Goal: Task Accomplishment & Management: Manage account settings

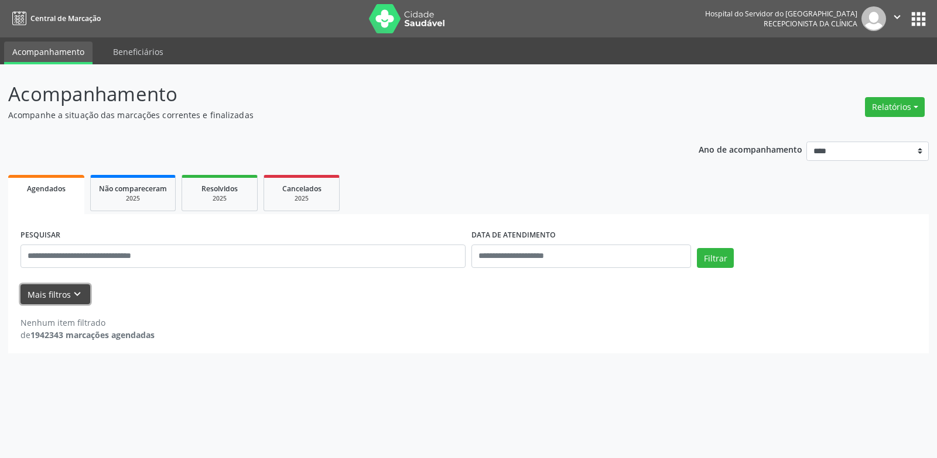
click at [45, 296] on button "Mais filtros keyboard_arrow_down" at bounding box center [55, 294] width 70 height 20
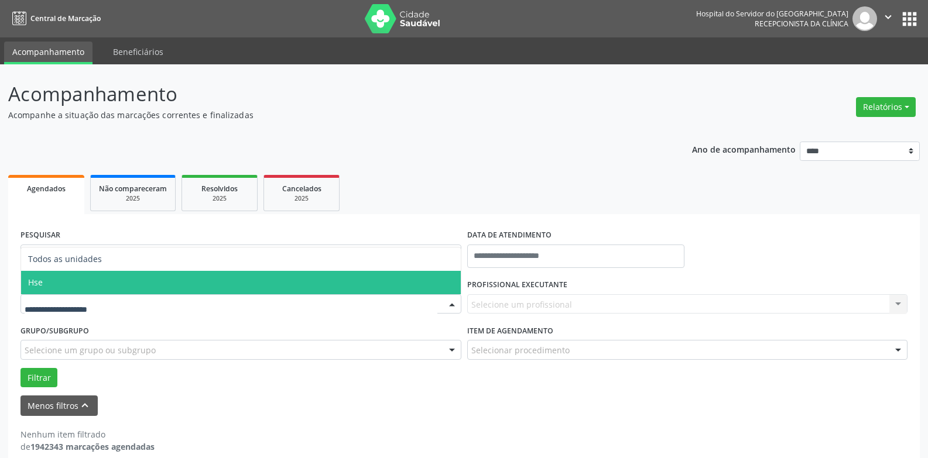
click at [52, 277] on span "Hse" at bounding box center [241, 282] width 440 height 23
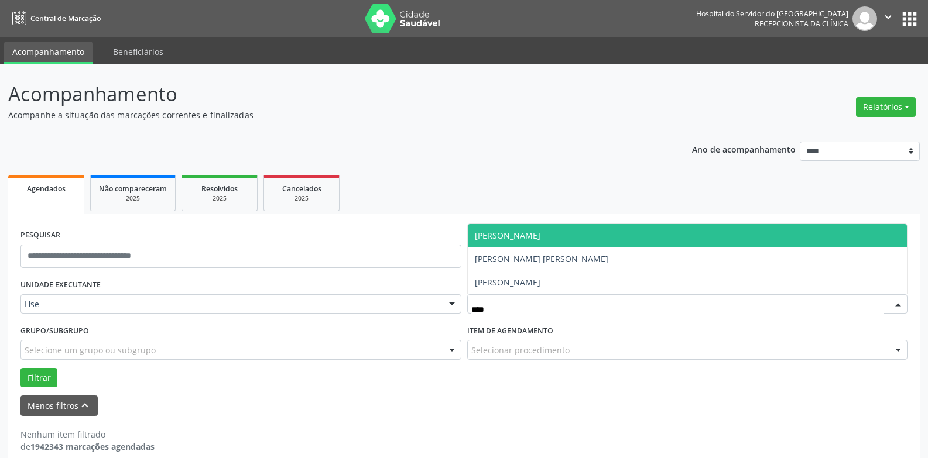
type input "*****"
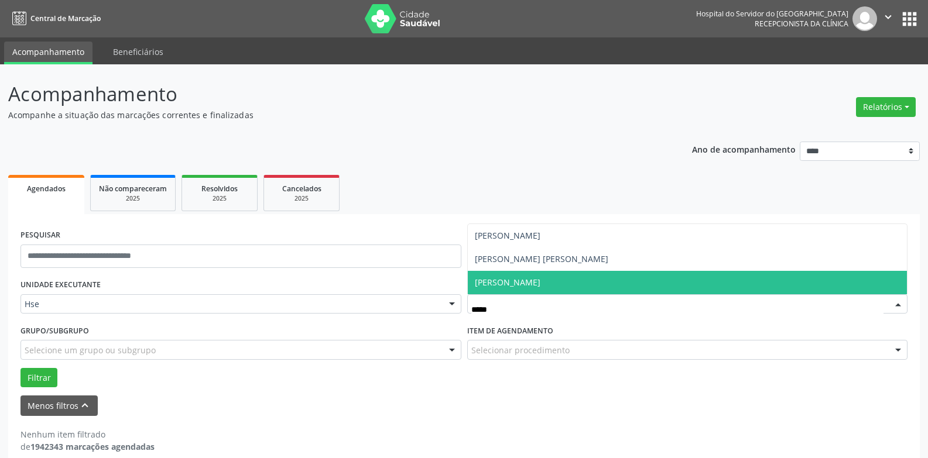
click at [489, 284] on span "[PERSON_NAME]" at bounding box center [508, 282] width 66 height 11
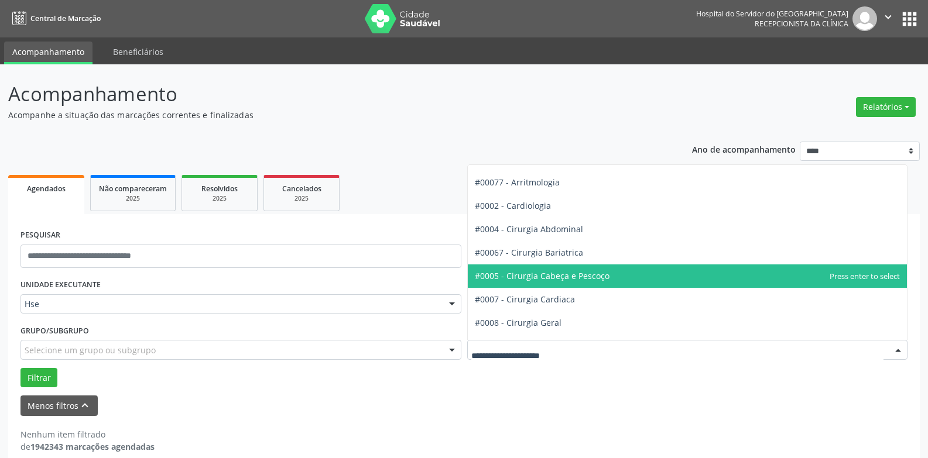
scroll to position [59, 0]
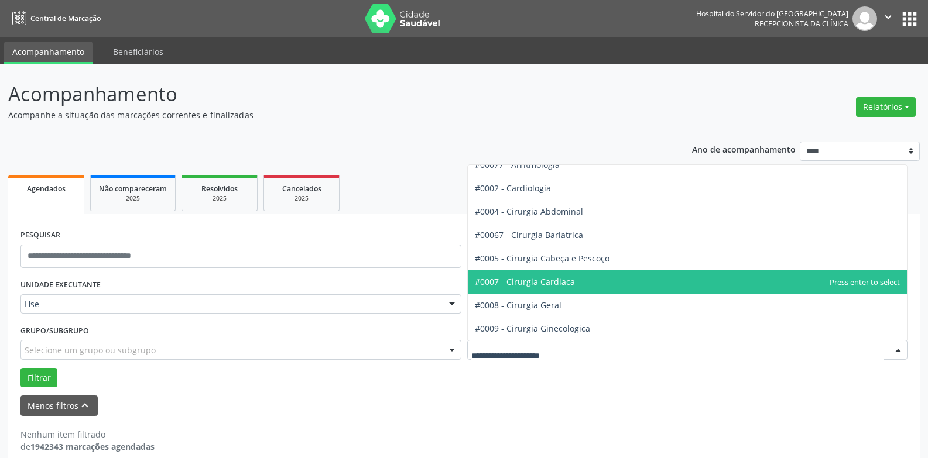
click at [554, 284] on span "#0007 - Cirurgia Cardiaca" at bounding box center [525, 281] width 100 height 11
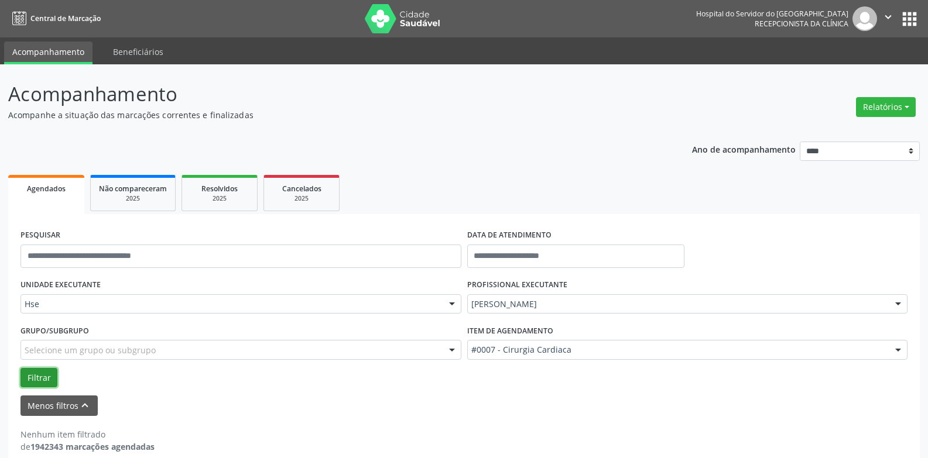
click at [36, 377] on button "Filtrar" at bounding box center [38, 378] width 37 height 20
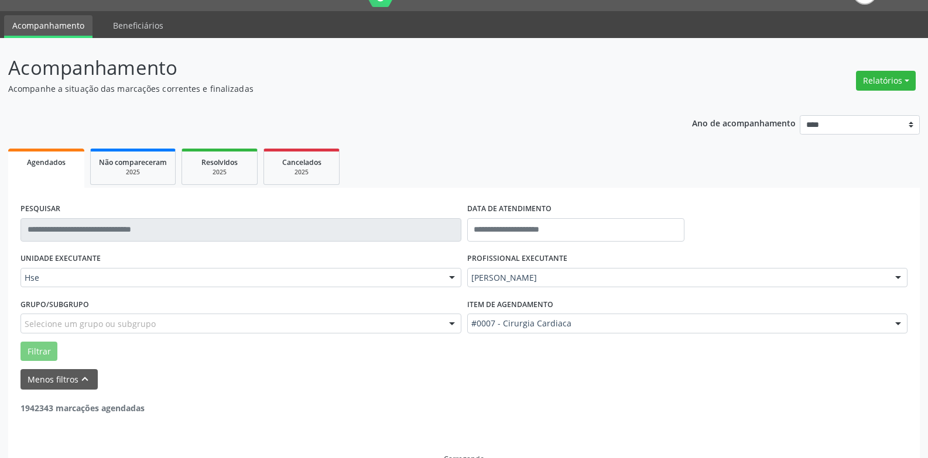
scroll to position [53, 0]
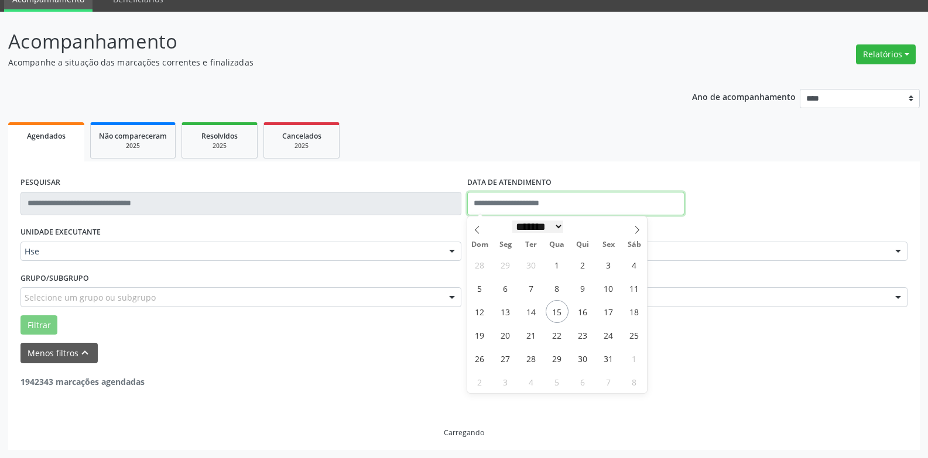
click at [542, 208] on input "text" at bounding box center [575, 203] width 217 height 23
click at [551, 313] on span "15" at bounding box center [557, 311] width 23 height 23
type input "**********"
click at [554, 313] on span "15" at bounding box center [557, 311] width 23 height 23
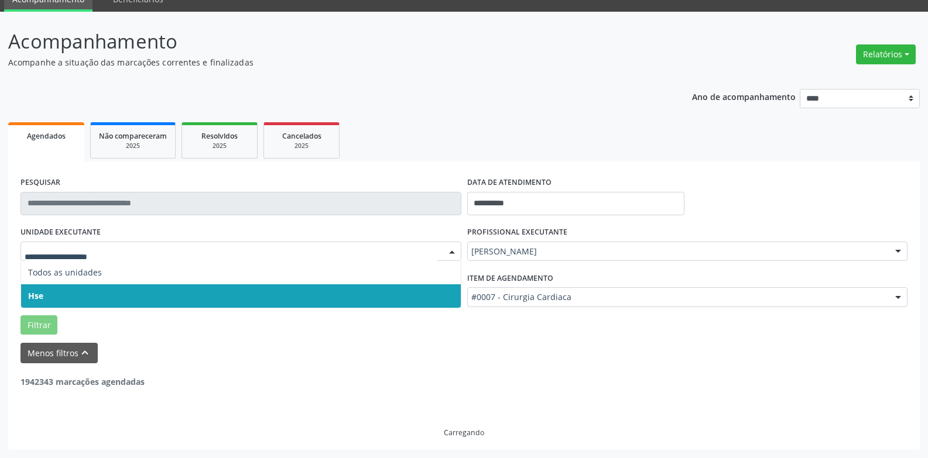
click at [61, 295] on span "Hse" at bounding box center [241, 295] width 440 height 23
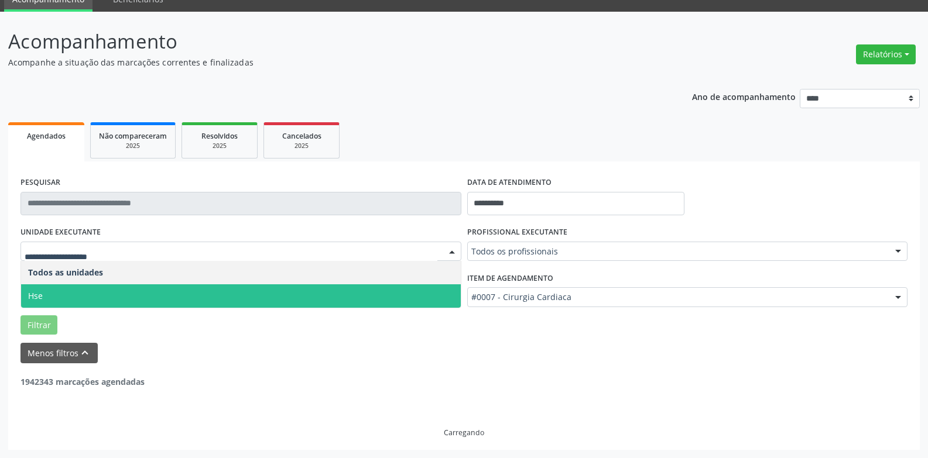
click at [78, 286] on span "Hse" at bounding box center [241, 295] width 440 height 23
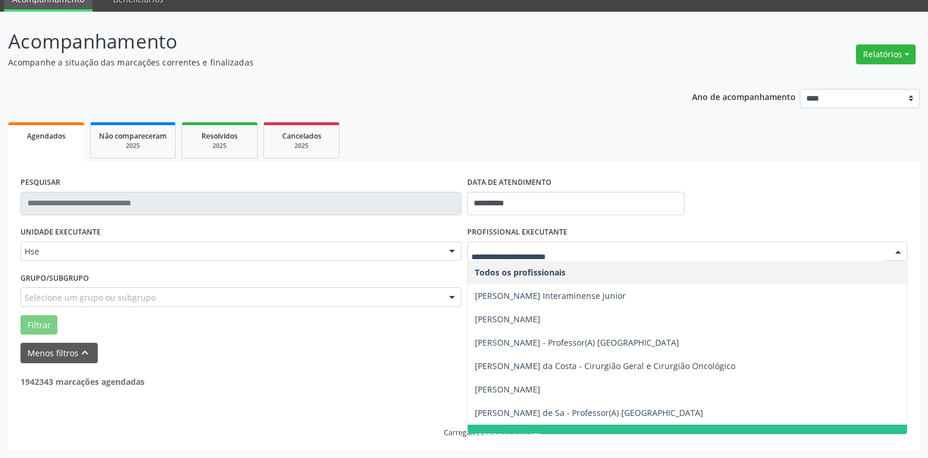
click at [585, 258] on div at bounding box center [687, 252] width 441 height 20
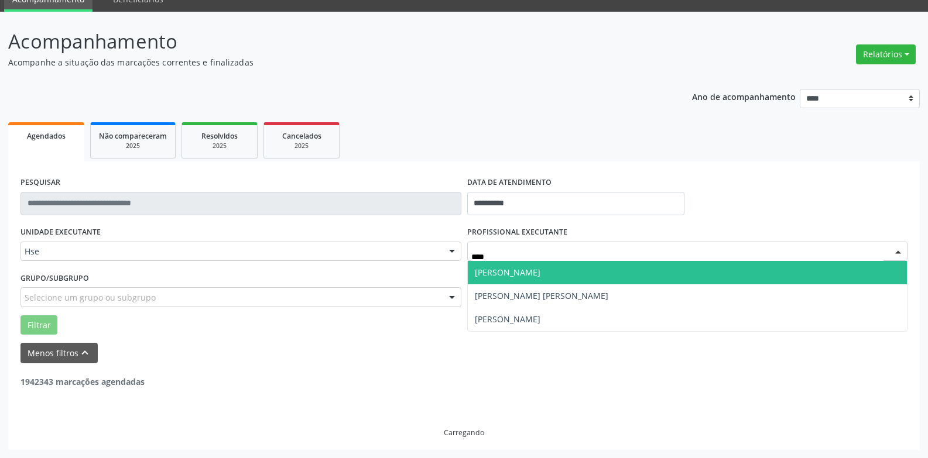
type input "*****"
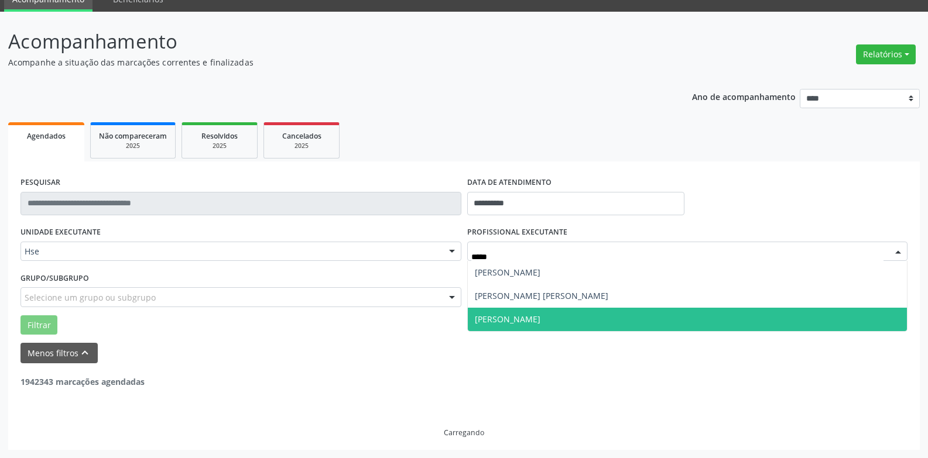
click at [509, 328] on span "[PERSON_NAME]" at bounding box center [688, 319] width 440 height 23
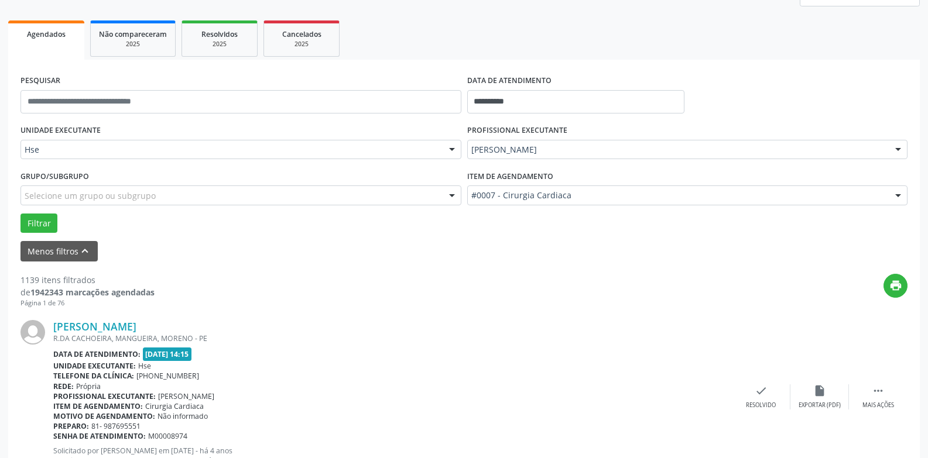
scroll to position [111, 0]
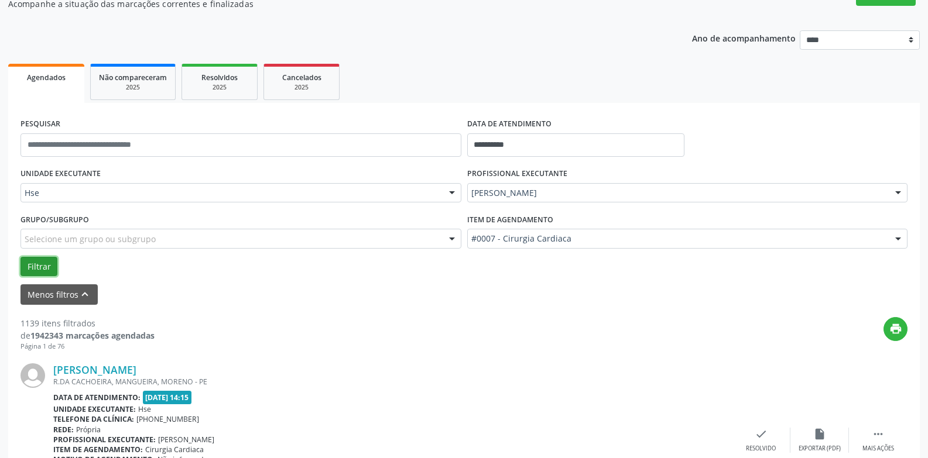
click at [32, 269] on button "Filtrar" at bounding box center [38, 267] width 37 height 20
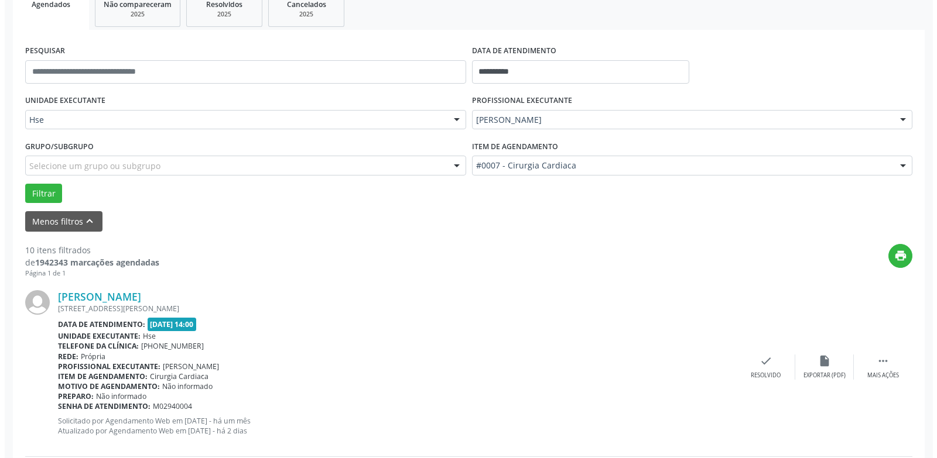
scroll to position [287, 0]
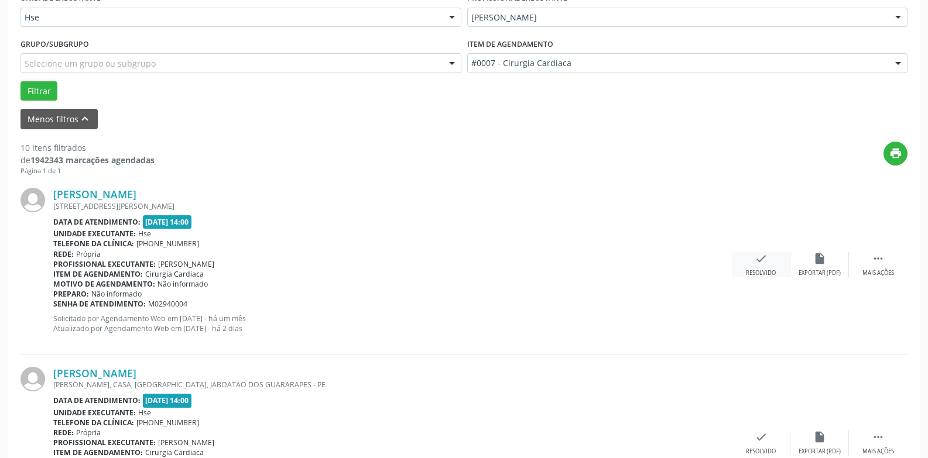
click at [757, 270] on div "Resolvido" at bounding box center [761, 273] width 30 height 8
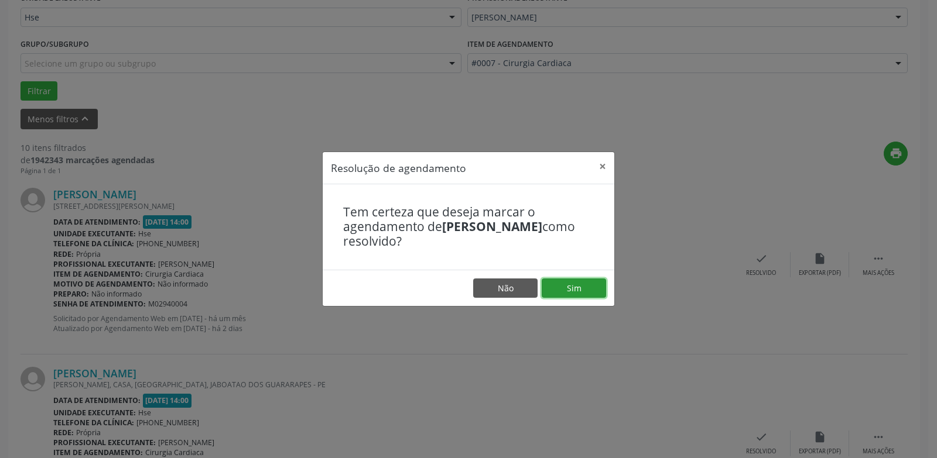
click at [576, 282] on button "Sim" at bounding box center [573, 289] width 64 height 20
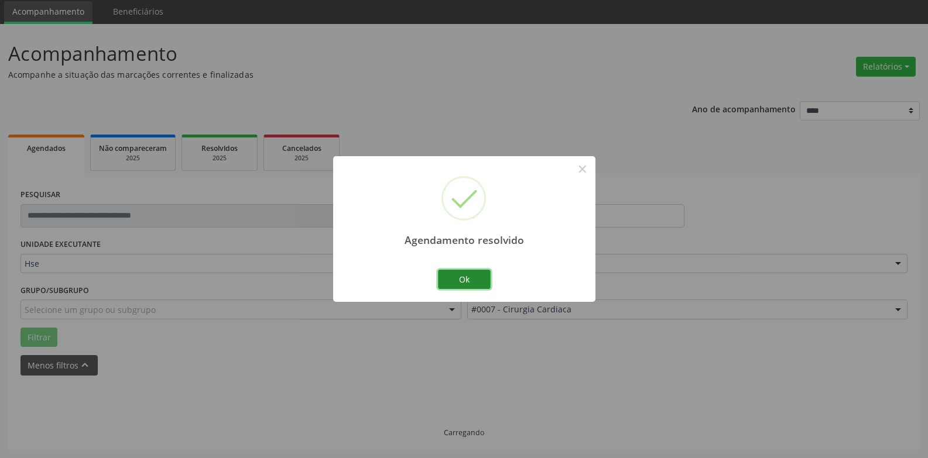
click at [465, 285] on button "Ok" at bounding box center [464, 280] width 53 height 20
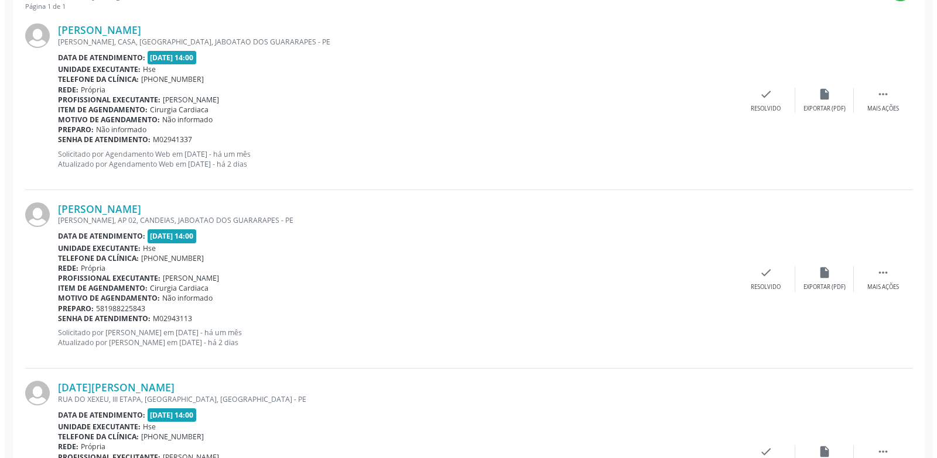
scroll to position [345, 0]
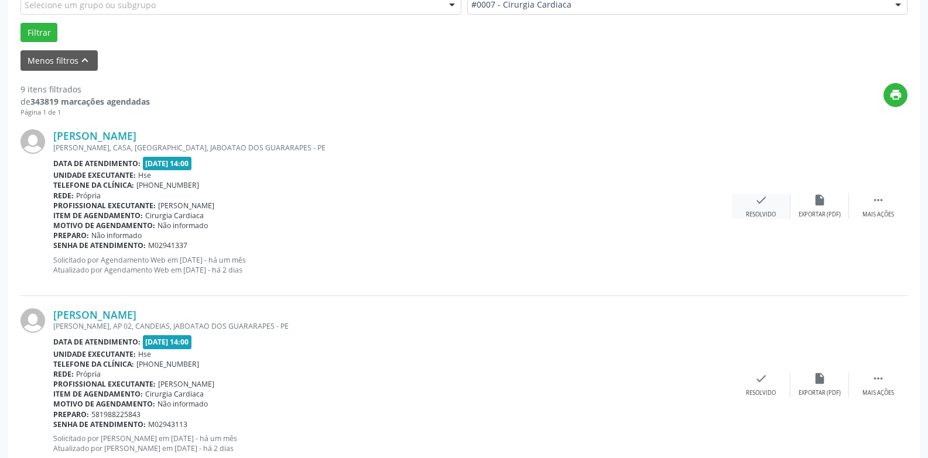
click at [768, 208] on div "check Resolvido" at bounding box center [761, 206] width 59 height 25
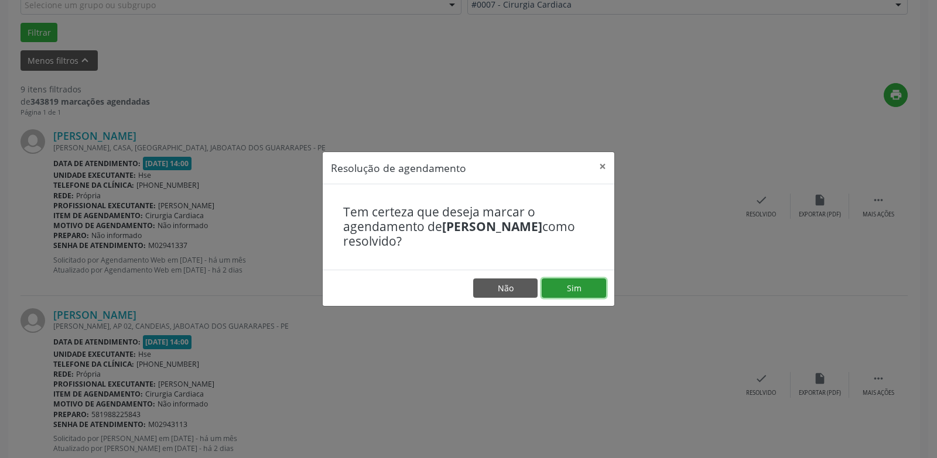
click at [583, 291] on button "Sim" at bounding box center [573, 289] width 64 height 20
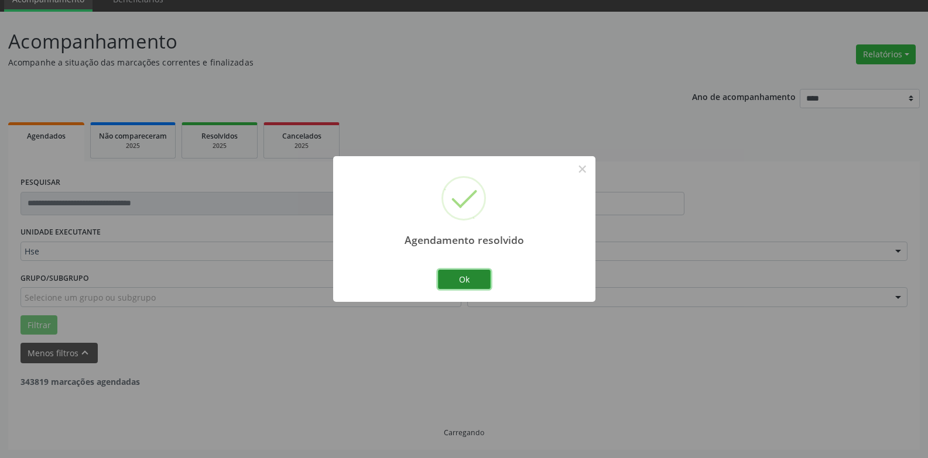
click at [464, 276] on button "Ok" at bounding box center [464, 280] width 53 height 20
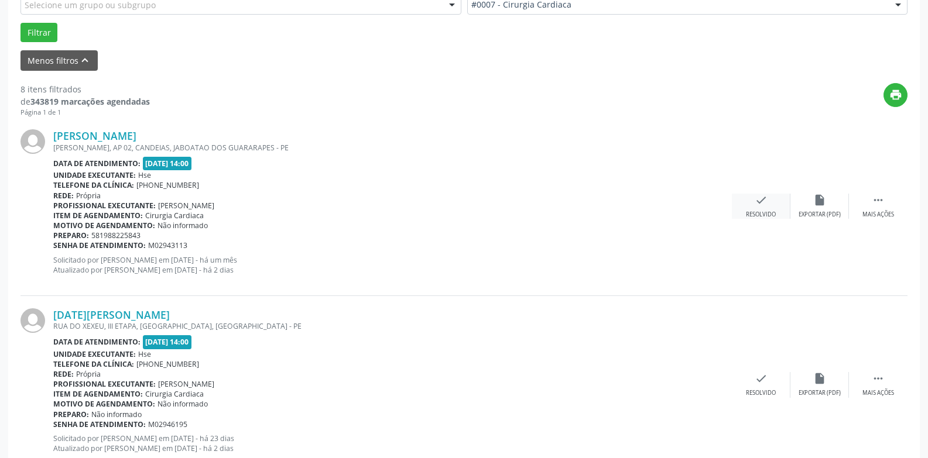
click at [763, 210] on div "check Resolvido" at bounding box center [761, 206] width 59 height 25
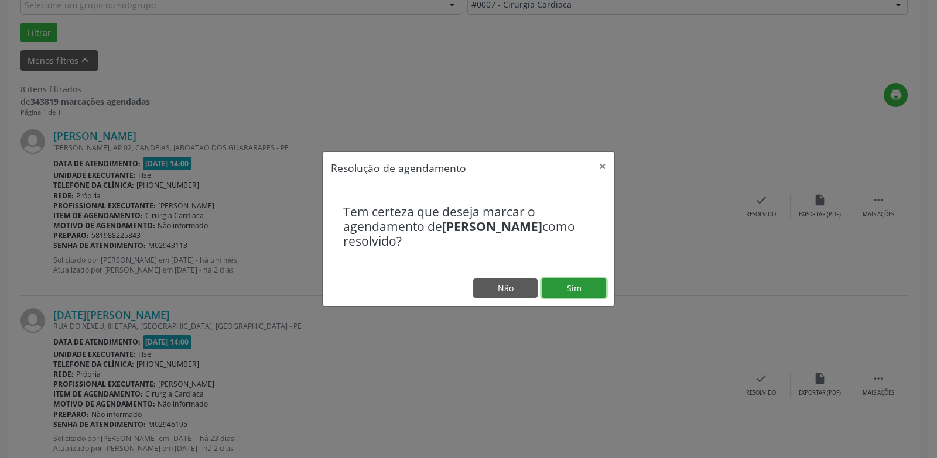
click at [578, 289] on button "Sim" at bounding box center [573, 289] width 64 height 20
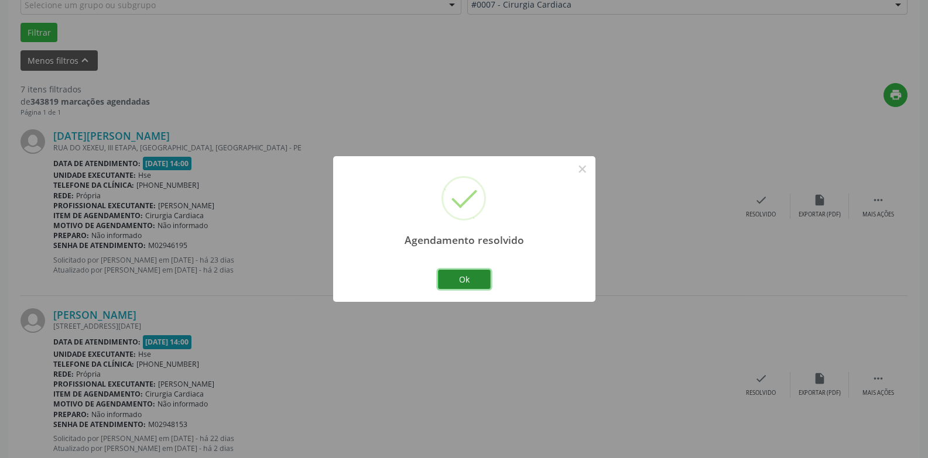
click at [468, 279] on button "Ok" at bounding box center [464, 280] width 53 height 20
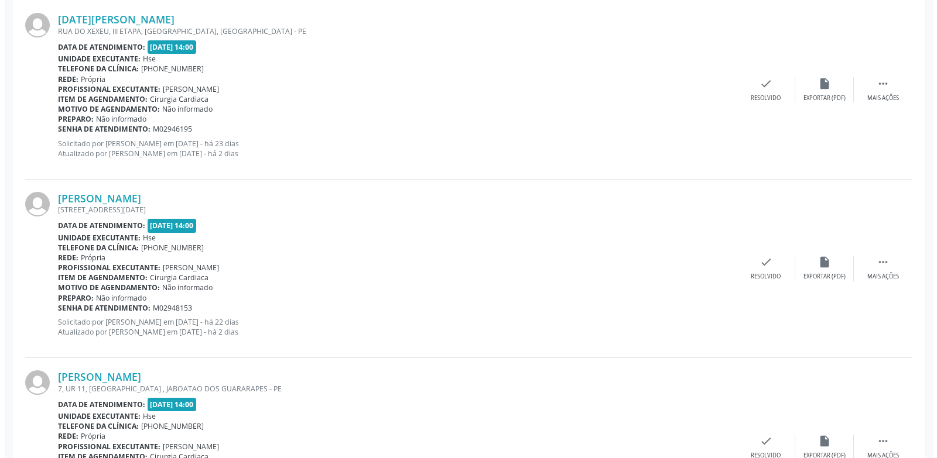
scroll to position [462, 0]
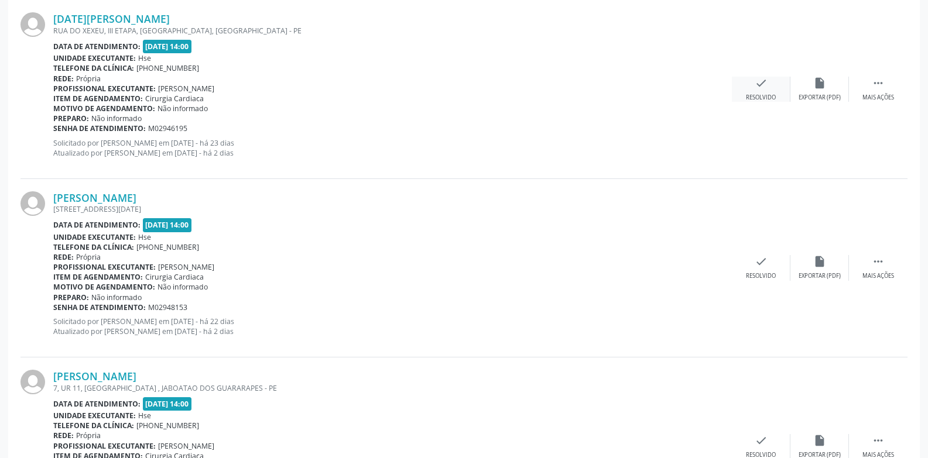
click at [762, 92] on div "check Resolvido" at bounding box center [761, 89] width 59 height 25
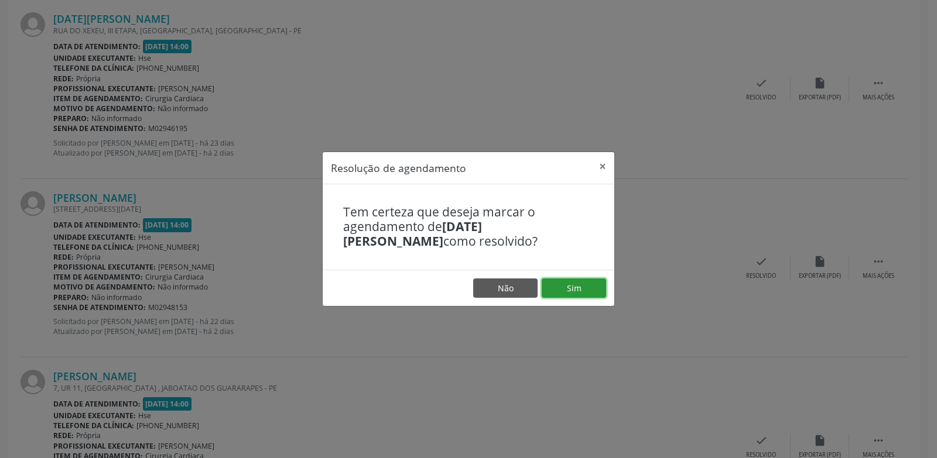
click at [583, 291] on button "Sim" at bounding box center [573, 289] width 64 height 20
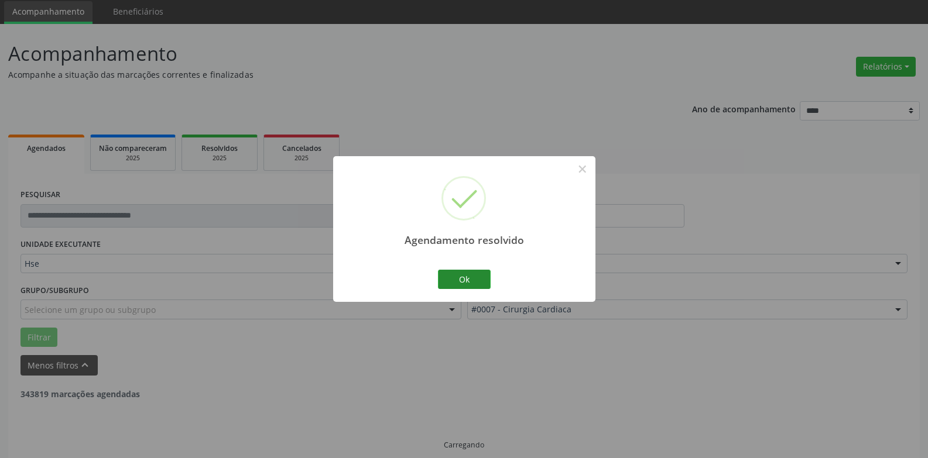
scroll to position [53, 0]
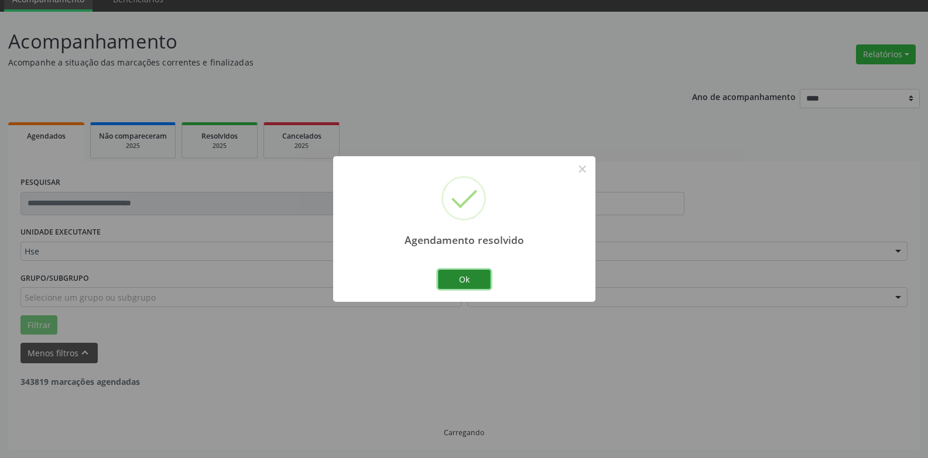
click at [458, 279] on button "Ok" at bounding box center [464, 280] width 53 height 20
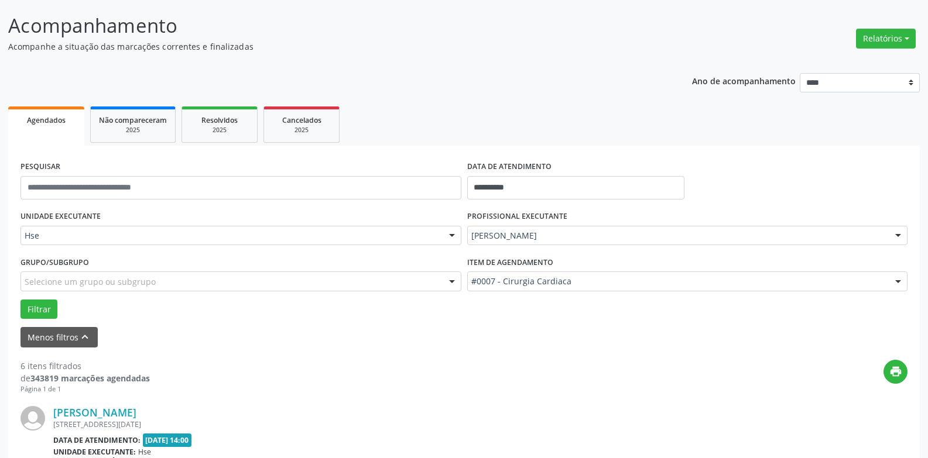
scroll to position [287, 0]
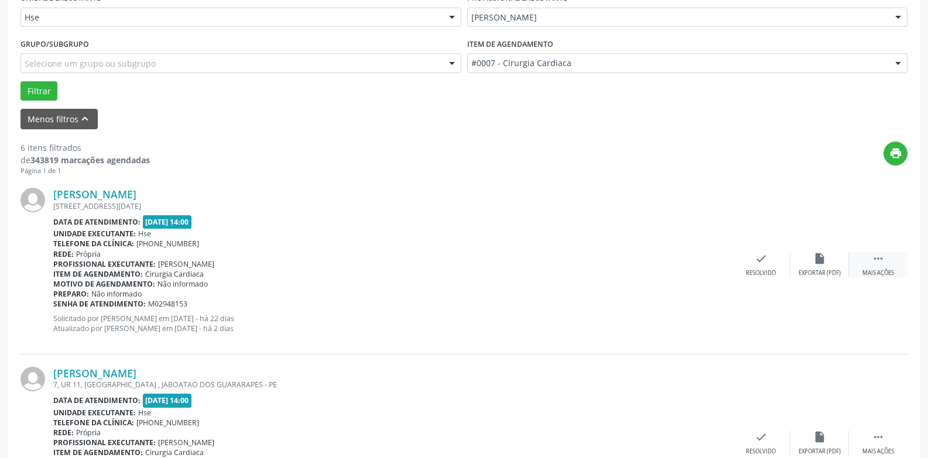
click at [879, 272] on div "Mais ações" at bounding box center [878, 273] width 32 height 8
click at [821, 268] on div "alarm_off Não compareceu" at bounding box center [819, 264] width 59 height 25
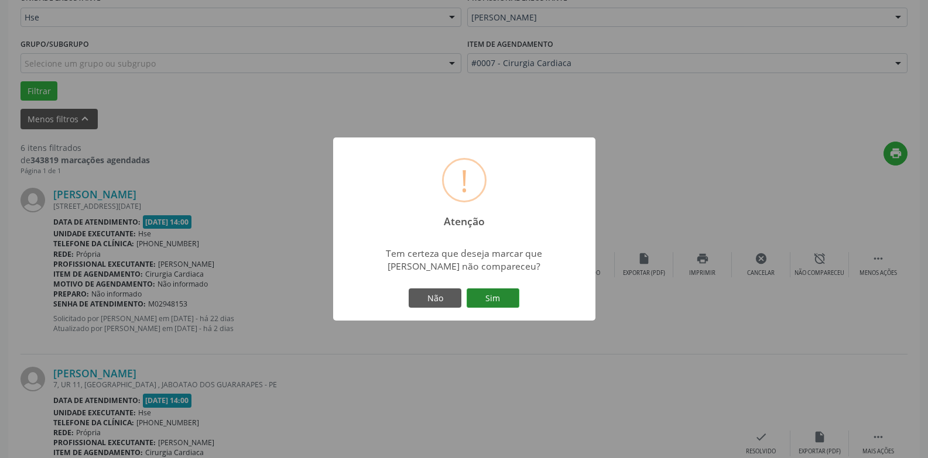
click at [492, 297] on button "Sim" at bounding box center [493, 299] width 53 height 20
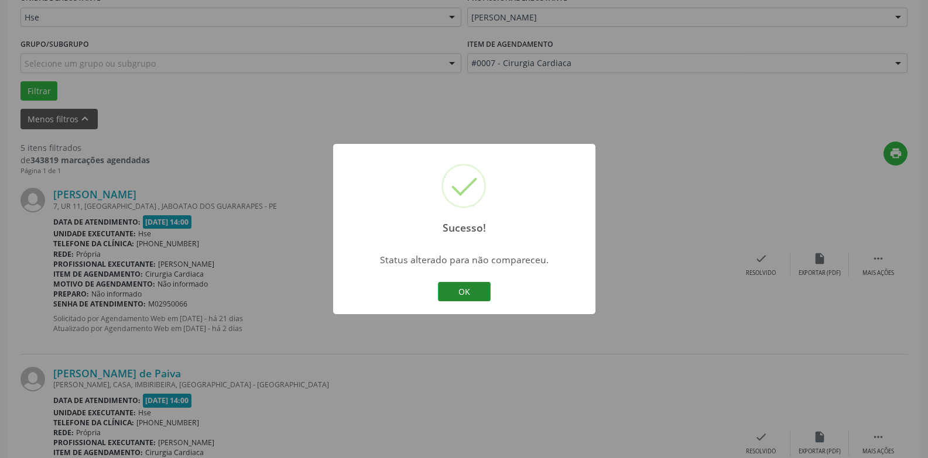
click at [462, 289] on button "OK" at bounding box center [464, 292] width 53 height 20
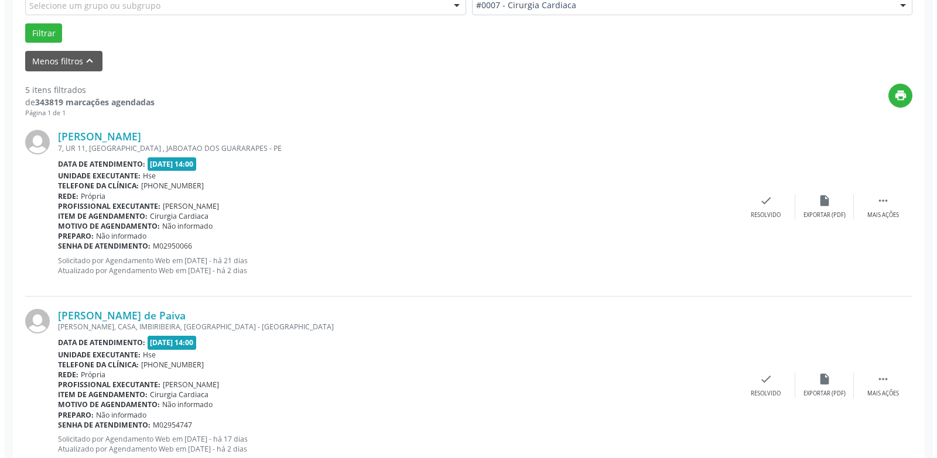
scroll to position [345, 0]
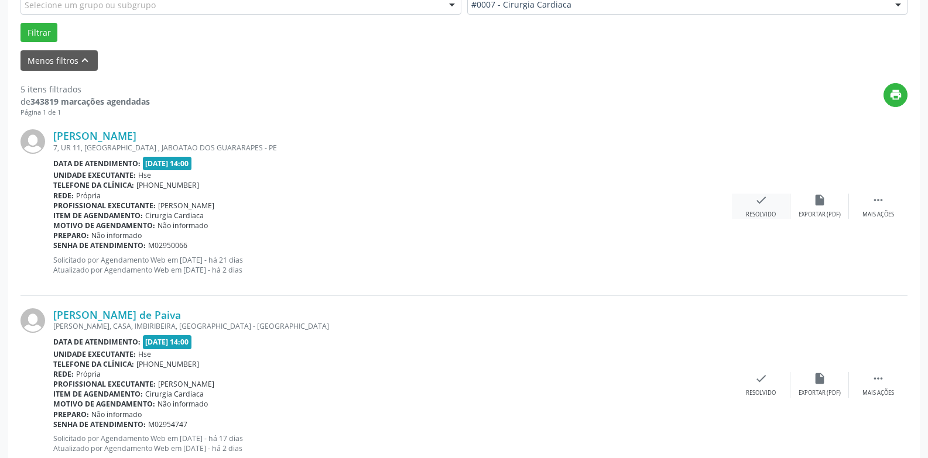
click at [769, 212] on div "Resolvido" at bounding box center [761, 215] width 30 height 8
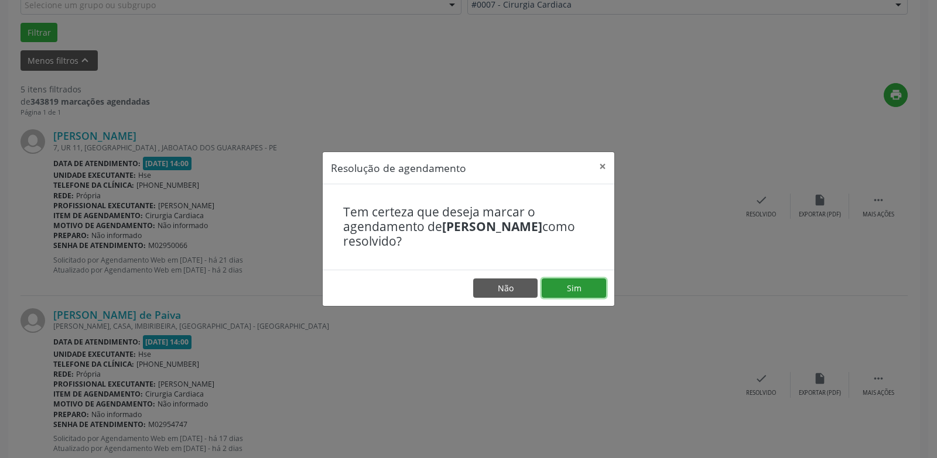
click at [589, 296] on button "Sim" at bounding box center [573, 289] width 64 height 20
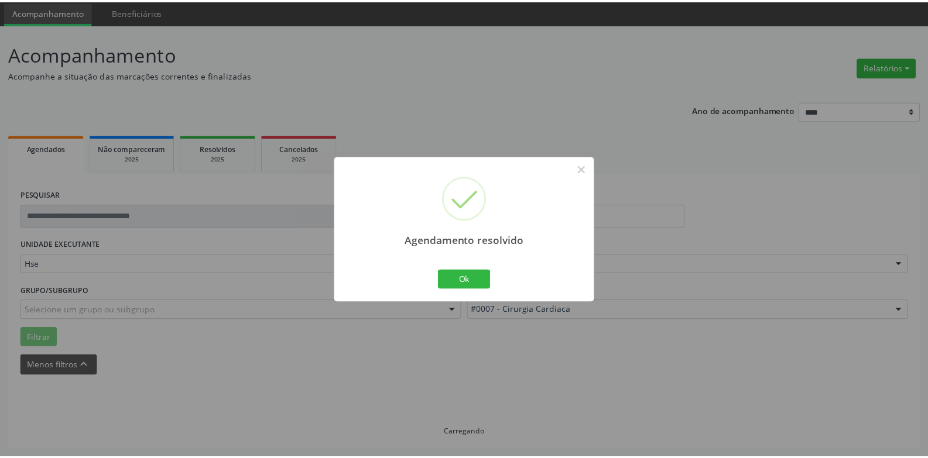
scroll to position [40, 0]
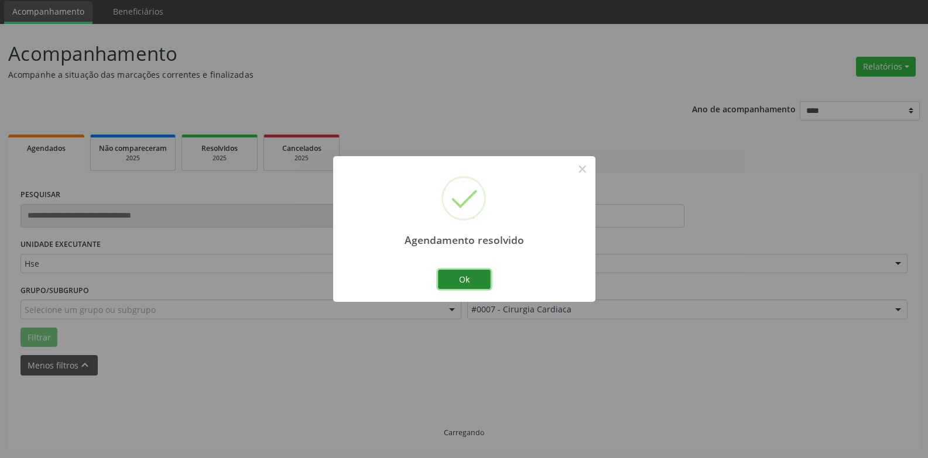
click at [462, 282] on button "Ok" at bounding box center [464, 280] width 53 height 20
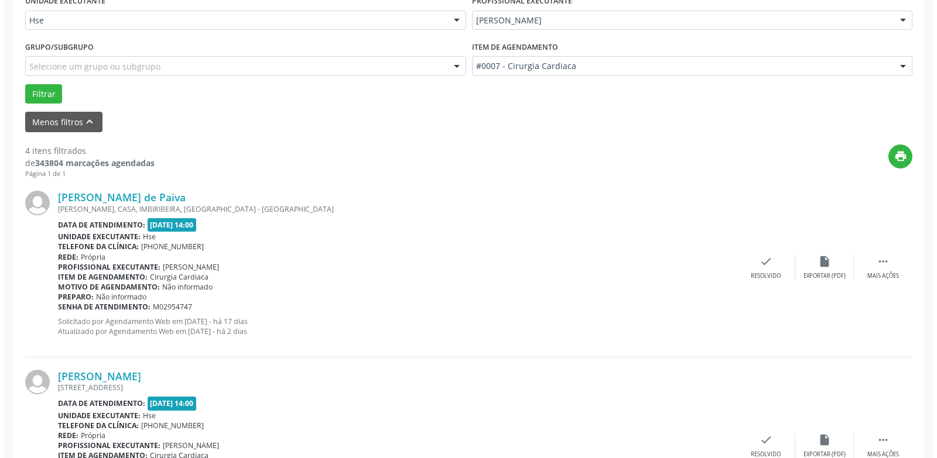
scroll to position [392, 0]
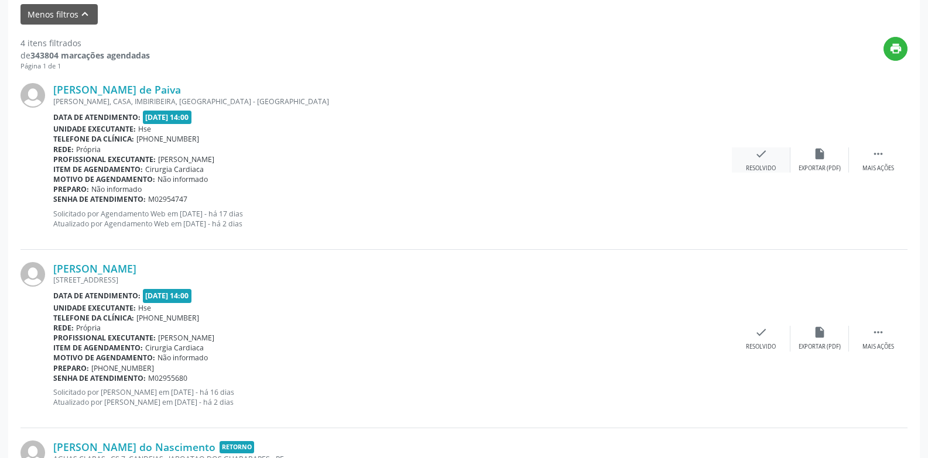
click at [761, 163] on div "check Resolvido" at bounding box center [761, 160] width 59 height 25
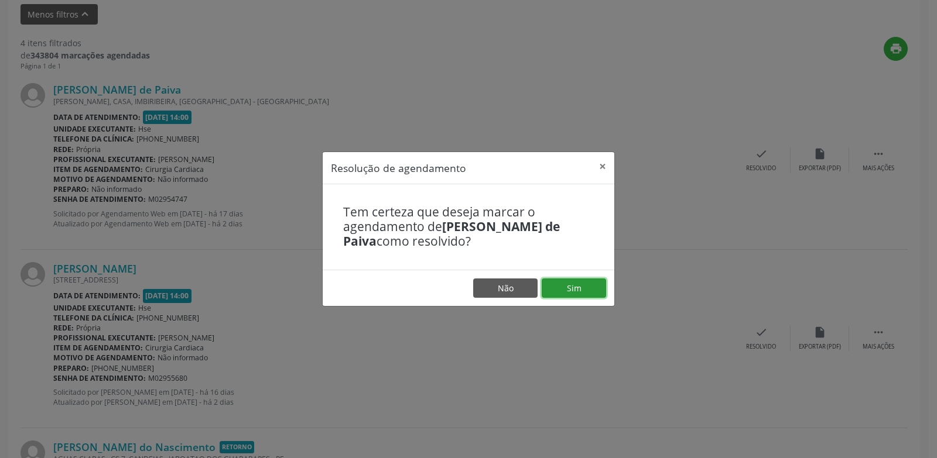
click at [565, 284] on button "Sim" at bounding box center [573, 289] width 64 height 20
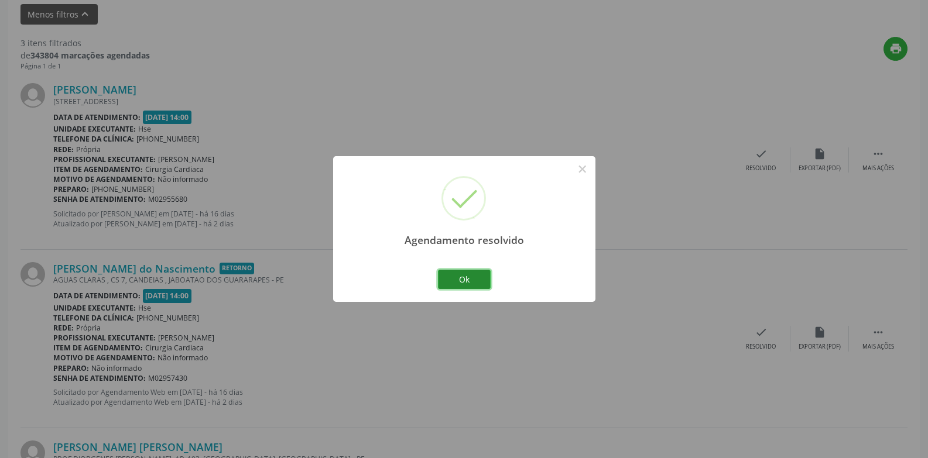
click at [459, 280] on button "Ok" at bounding box center [464, 280] width 53 height 20
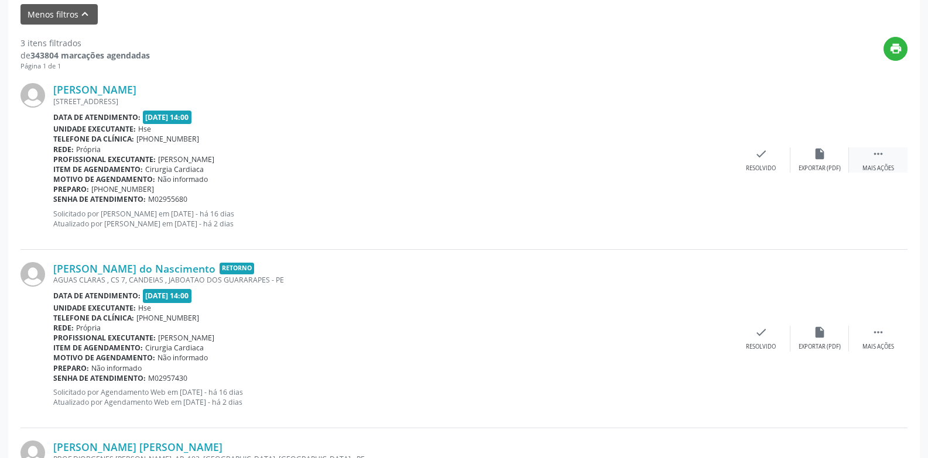
click at [879, 157] on icon "" at bounding box center [878, 154] width 13 height 13
click at [817, 162] on div "alarm_off Não compareceu" at bounding box center [819, 160] width 59 height 25
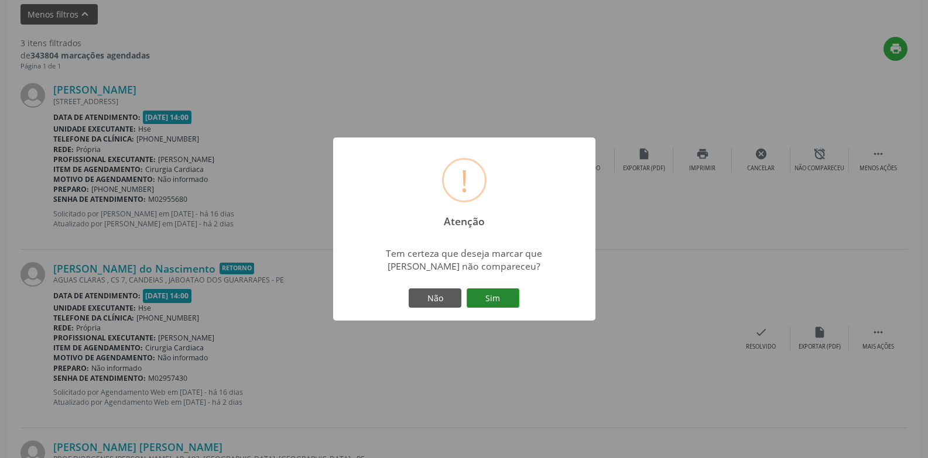
click at [509, 300] on button "Sim" at bounding box center [493, 299] width 53 height 20
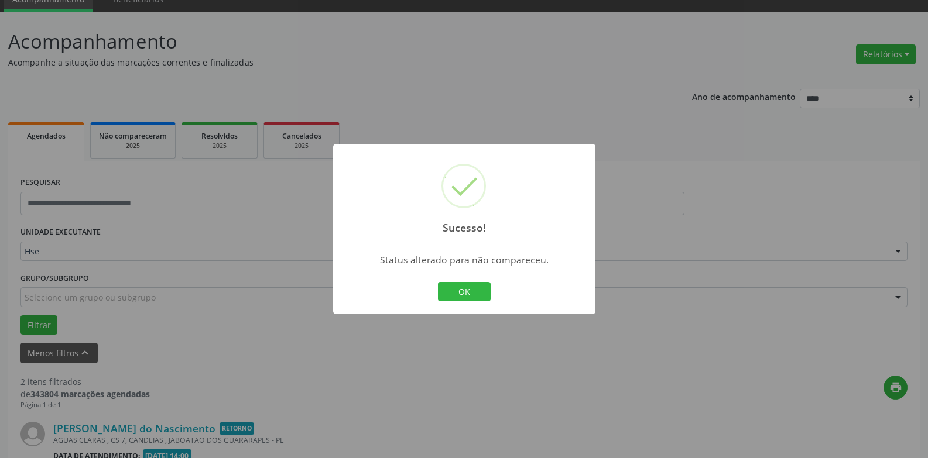
scroll to position [382, 0]
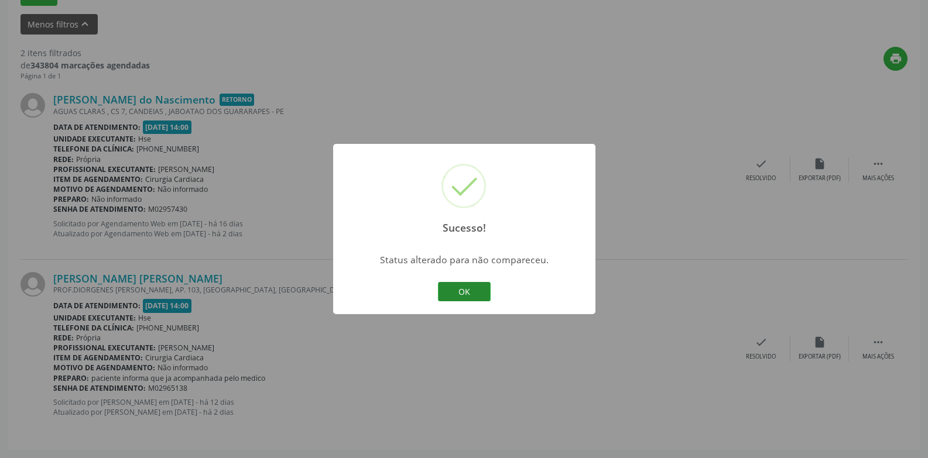
click at [467, 294] on button "OK" at bounding box center [464, 292] width 53 height 20
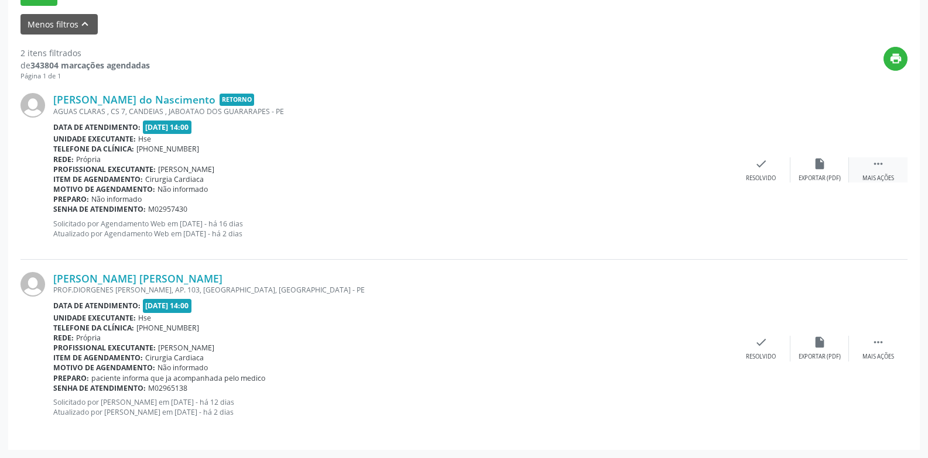
click at [881, 167] on icon "" at bounding box center [878, 163] width 13 height 13
click at [812, 178] on div "Não compareceu" at bounding box center [819, 178] width 50 height 8
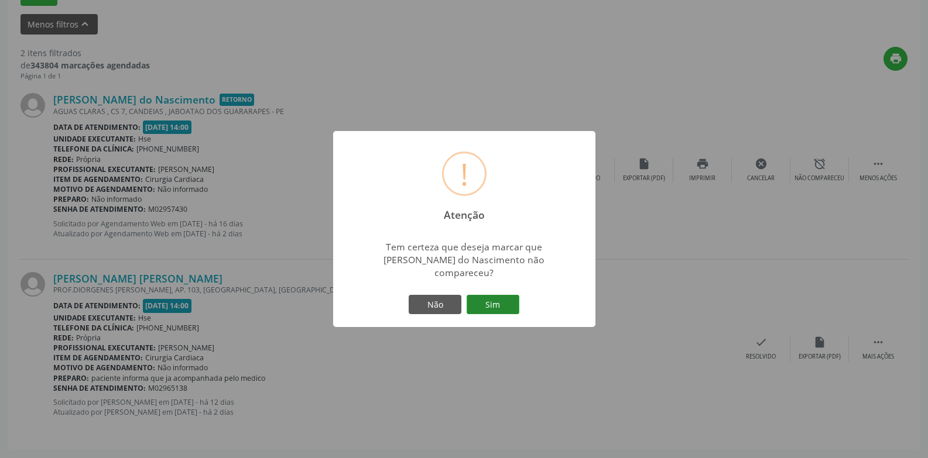
click at [503, 300] on button "Sim" at bounding box center [493, 305] width 53 height 20
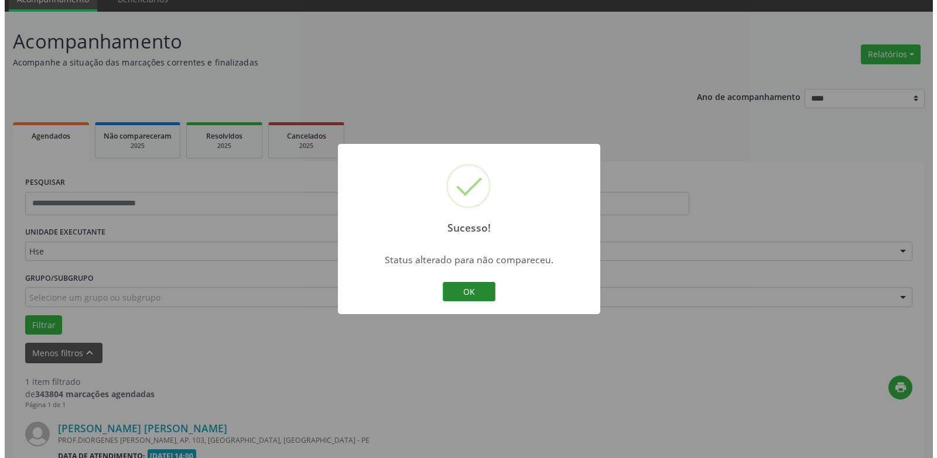
scroll to position [203, 0]
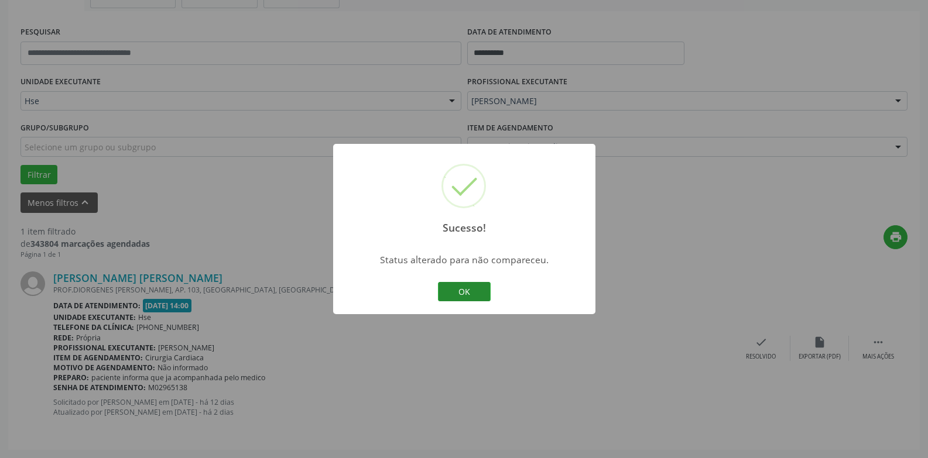
click at [481, 294] on button "OK" at bounding box center [464, 292] width 53 height 20
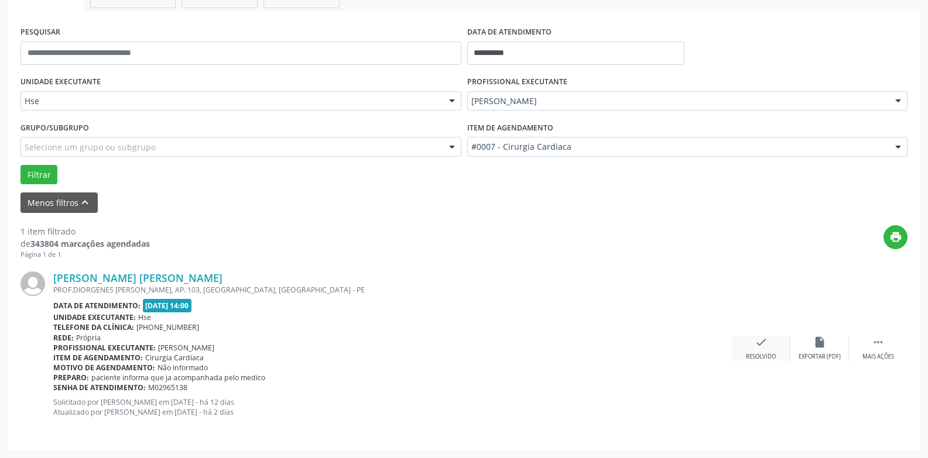
click at [764, 346] on icon "check" at bounding box center [761, 342] width 13 height 13
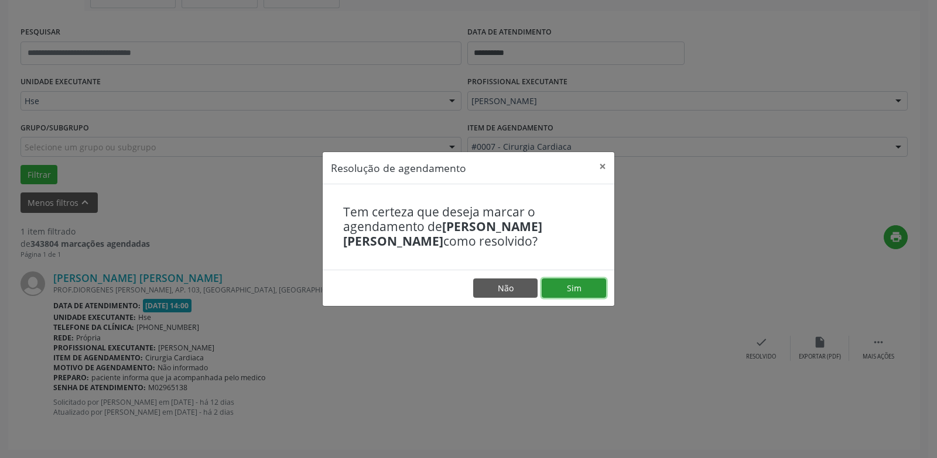
click at [578, 288] on button "Sim" at bounding box center [573, 289] width 64 height 20
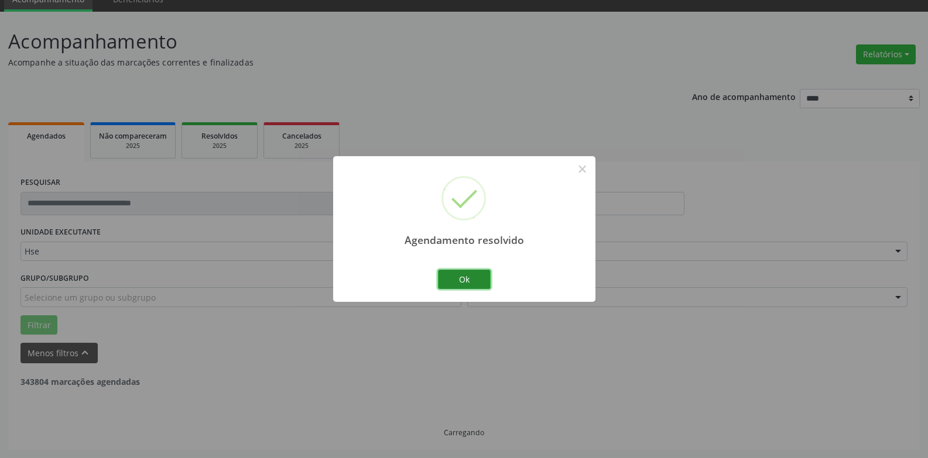
click at [466, 277] on button "Ok" at bounding box center [464, 280] width 53 height 20
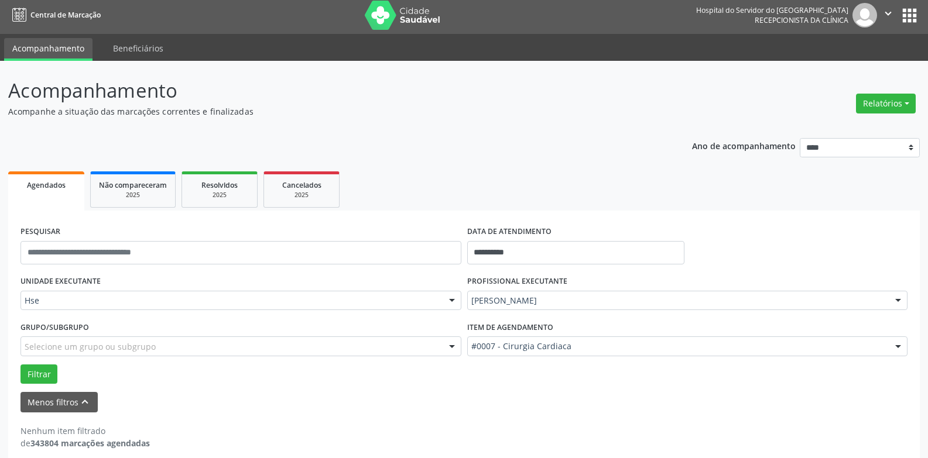
scroll to position [0, 0]
